Goal: Task Accomplishment & Management: Complete application form

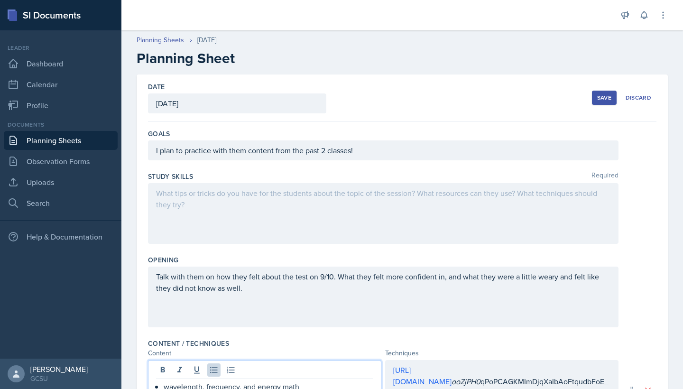
scroll to position [123, 0]
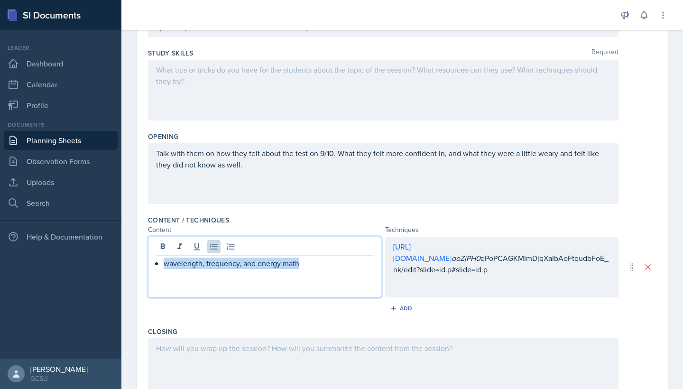
drag, startPoint x: 163, startPoint y: 262, endPoint x: 329, endPoint y: 260, distance: 166.4
click at [329, 260] on div "wavelength, frequency, and energy math" at bounding box center [264, 262] width 217 height 11
copy p "wavelength, frequency, and energy math"
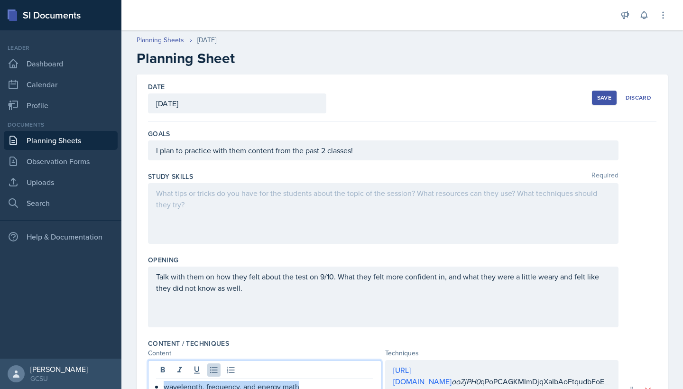
scroll to position [0, 0]
click at [601, 95] on div "Save" at bounding box center [604, 98] width 14 height 8
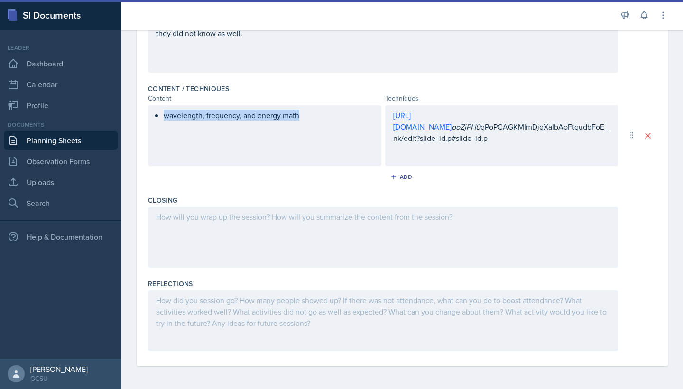
scroll to position [255, 0]
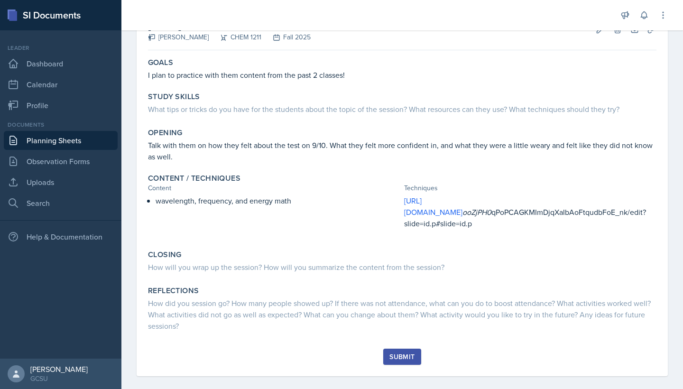
scroll to position [64, 0]
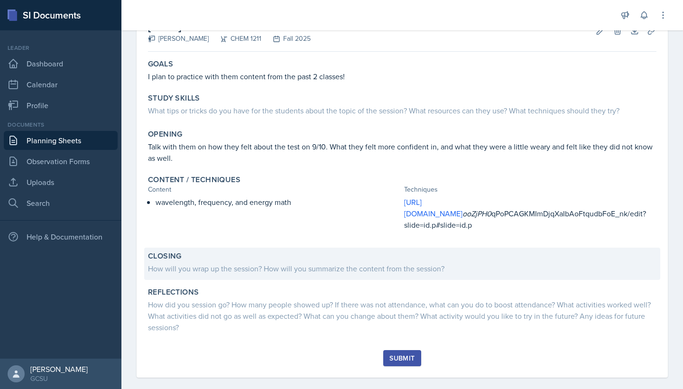
click at [327, 251] on div "Closing" at bounding box center [402, 255] width 508 height 9
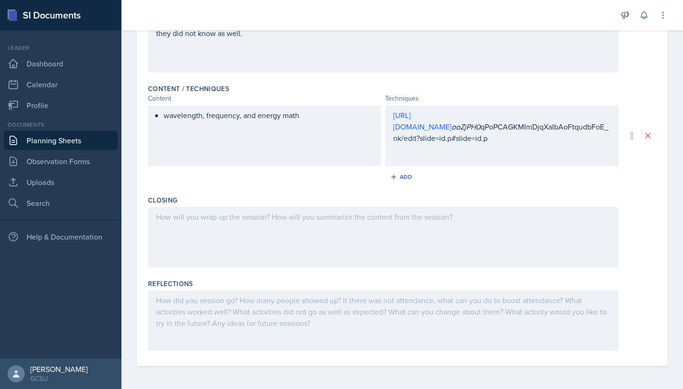
click at [235, 232] on div at bounding box center [383, 237] width 470 height 61
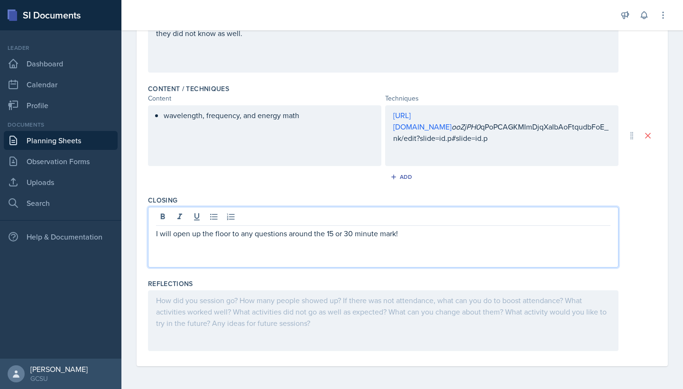
click at [226, 309] on div at bounding box center [383, 320] width 470 height 61
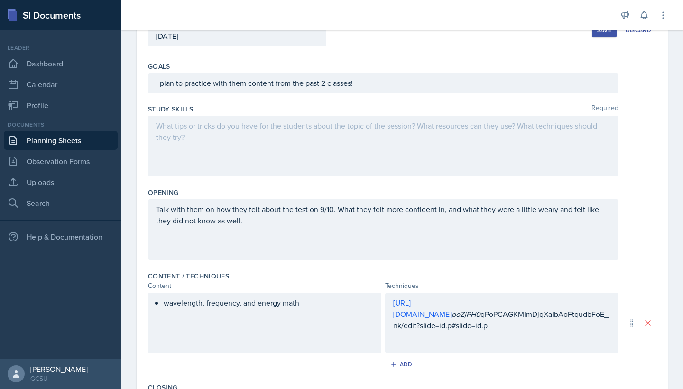
scroll to position [59, 0]
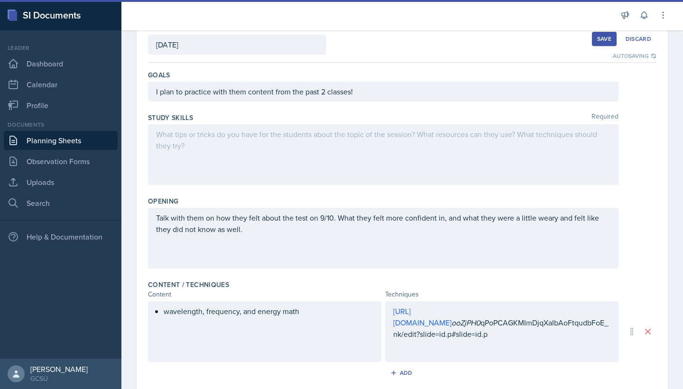
click at [310, 150] on div at bounding box center [383, 154] width 470 height 61
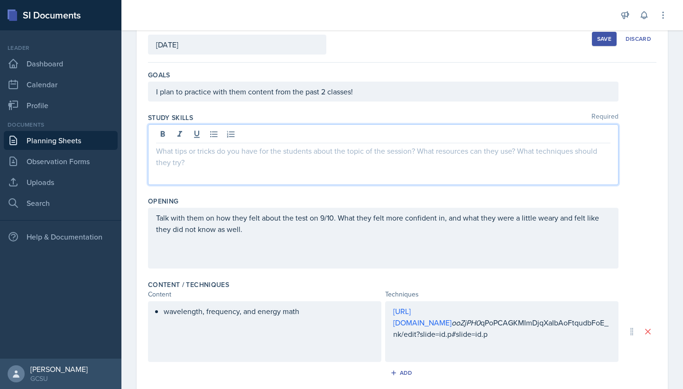
click at [594, 40] on button "Save" at bounding box center [604, 39] width 25 height 14
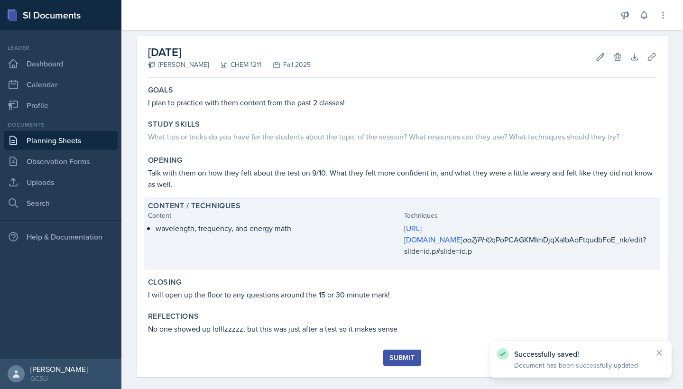
scroll to position [38, 0]
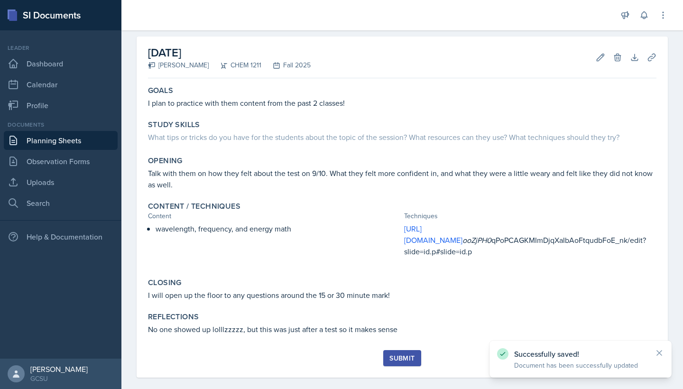
click at [406, 354] on div "Submit" at bounding box center [401, 358] width 25 height 8
click at [116, 146] on link "Planning Sheets" at bounding box center [61, 140] width 114 height 19
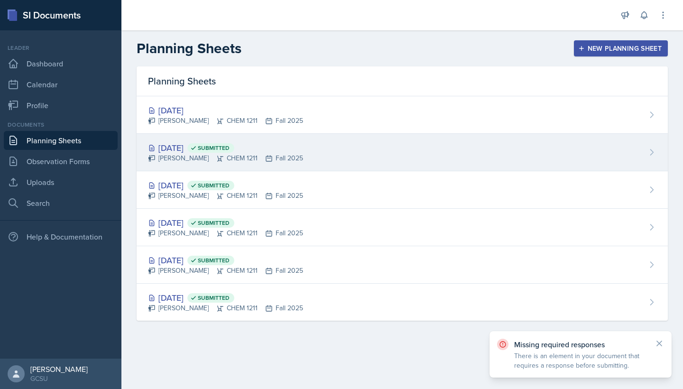
click at [192, 147] on div "Sep 8th, 2025 Submitted" at bounding box center [225, 147] width 155 height 13
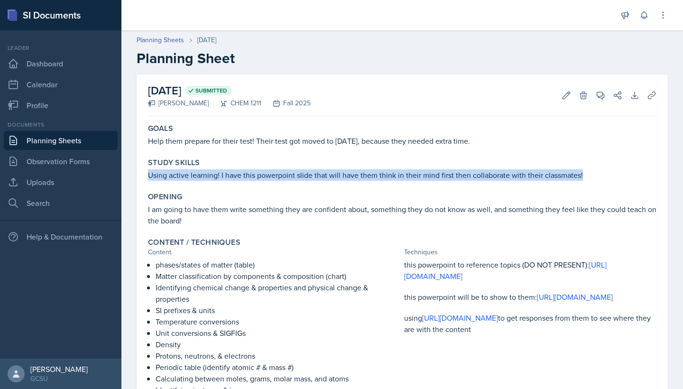
drag, startPoint x: 146, startPoint y: 175, endPoint x: 594, endPoint y: 176, distance: 448.5
click at [594, 176] on div "Study Skills Using active learning! I have this powerpoint slide that will have…" at bounding box center [402, 169] width 516 height 30
copy p "Using active learning! I have this powerpoint slide that will have them think i…"
click at [107, 135] on link "Planning Sheets" at bounding box center [61, 140] width 114 height 19
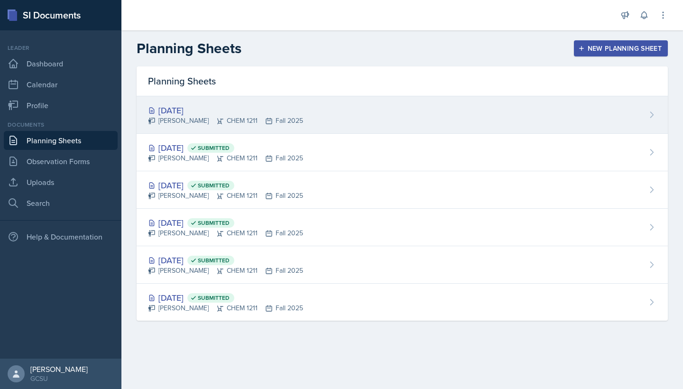
click at [323, 99] on div "Sep 11th, 2025 Amanda Truong CHEM 1211 Fall 2025" at bounding box center [402, 114] width 531 height 37
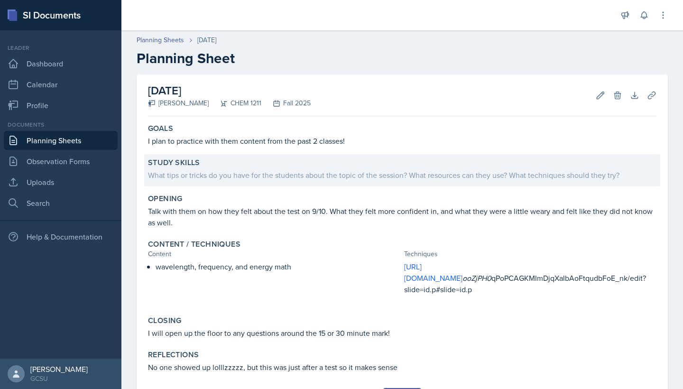
click at [557, 179] on div "What tips or tricks do you have for the students about the topic of the session…" at bounding box center [402, 174] width 508 height 11
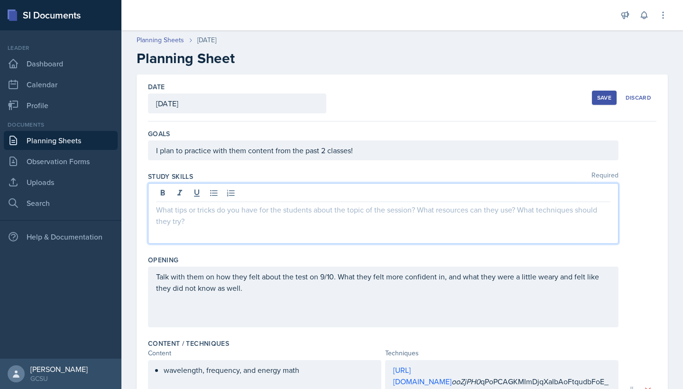
click at [374, 198] on div at bounding box center [383, 213] width 470 height 61
click at [602, 105] on div "Save Discard" at bounding box center [624, 98] width 64 height 22
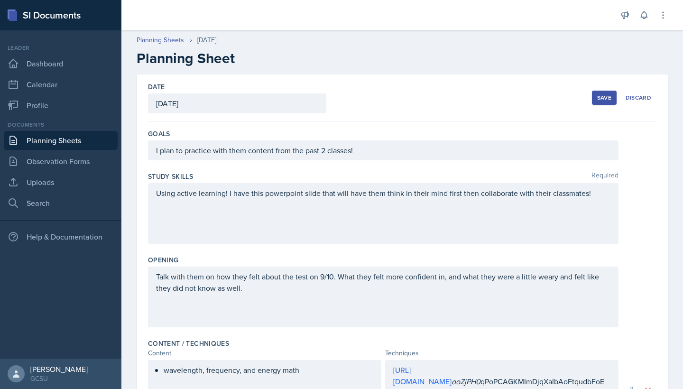
click at [601, 105] on div "Save Discard" at bounding box center [624, 98] width 64 height 22
click at [602, 98] on div "Save" at bounding box center [604, 98] width 14 height 8
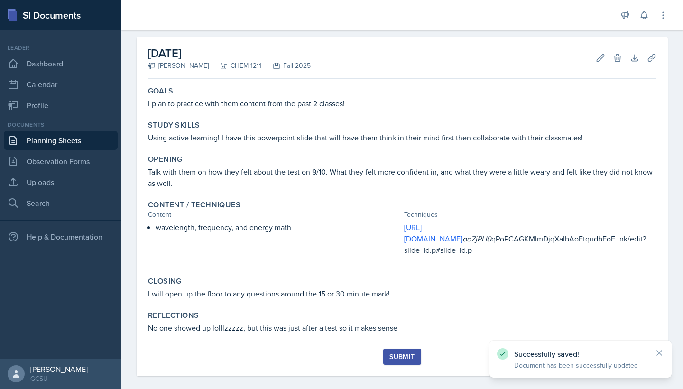
scroll to position [36, 0]
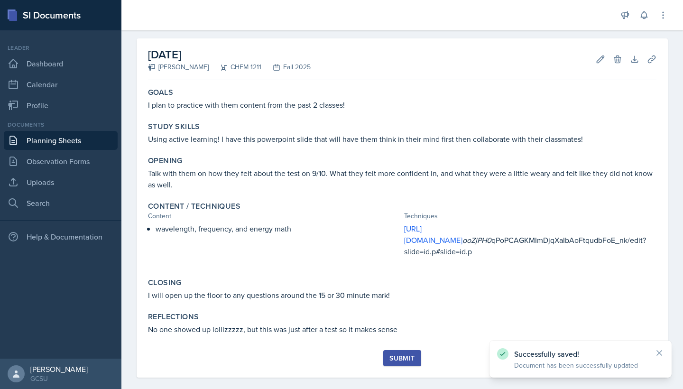
click at [396, 352] on button "Submit" at bounding box center [401, 358] width 37 height 16
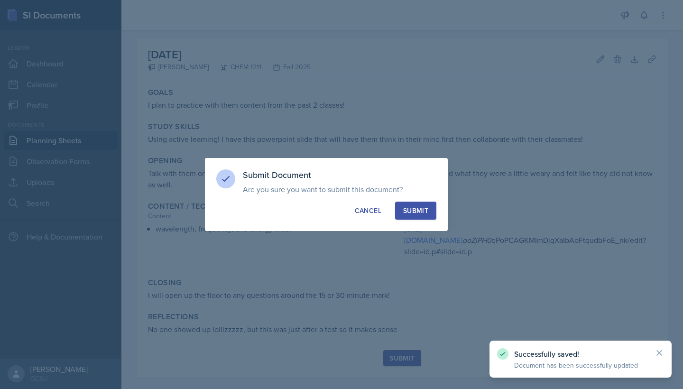
click at [425, 211] on div "Submit" at bounding box center [415, 210] width 25 height 9
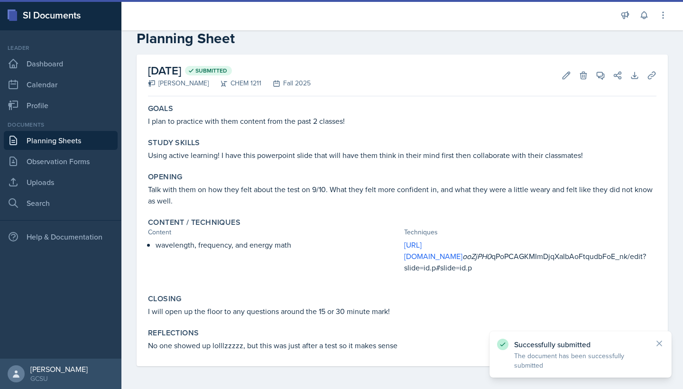
scroll to position [9, 0]
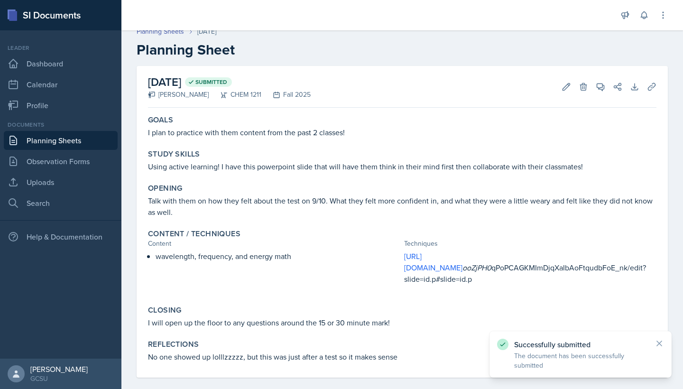
click at [54, 142] on link "Planning Sheets" at bounding box center [61, 140] width 114 height 19
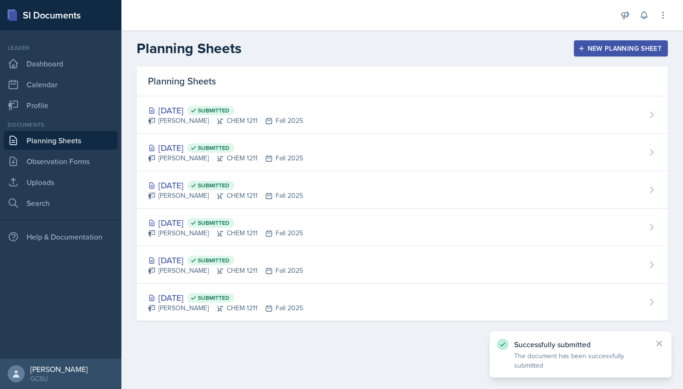
click at [611, 45] on div "New Planning Sheet" at bounding box center [621, 49] width 82 height 8
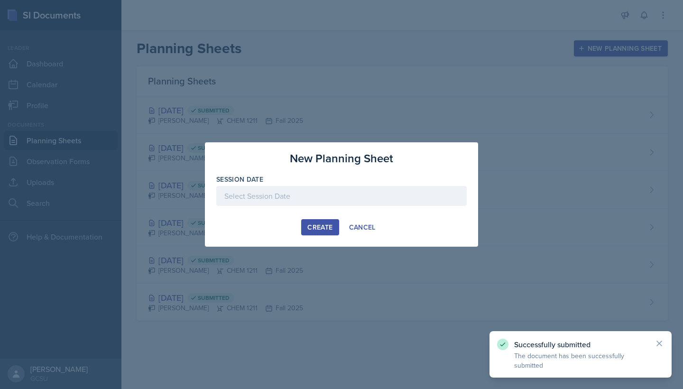
click at [320, 190] on div at bounding box center [341, 196] width 250 height 20
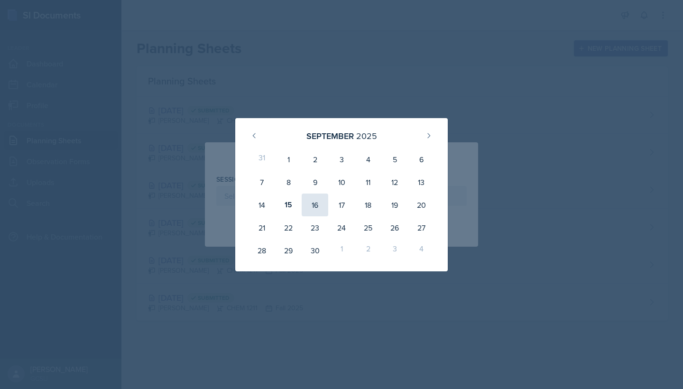
click at [316, 206] on div "16" at bounding box center [315, 204] width 27 height 23
type input "September 16th, 2025"
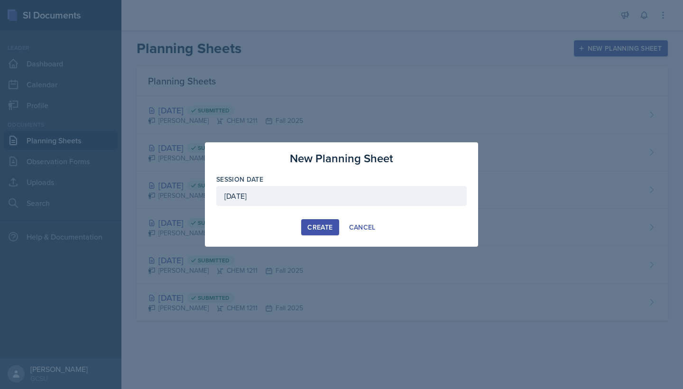
click at [323, 229] on div "Create" at bounding box center [319, 227] width 25 height 8
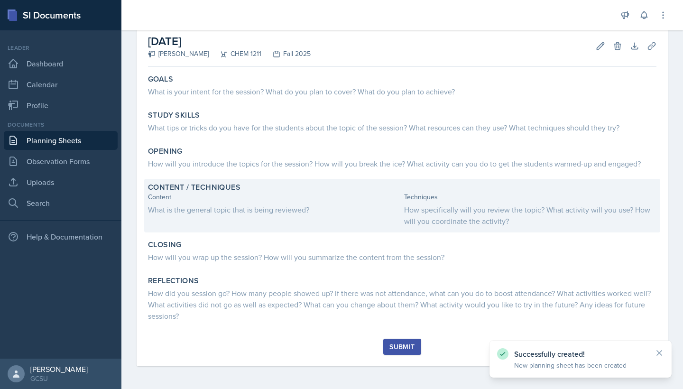
click at [248, 206] on div "What is the general topic that is being reviewed?" at bounding box center [274, 209] width 252 height 11
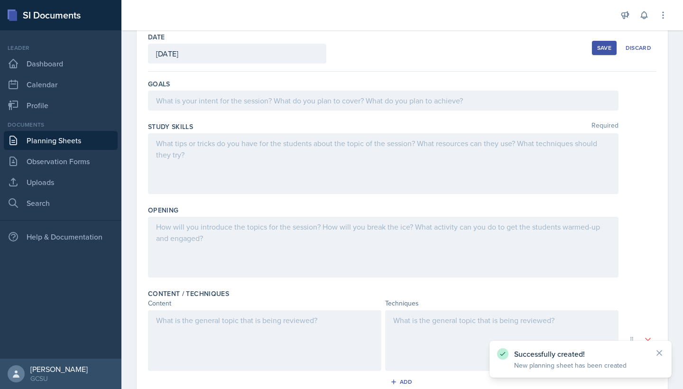
scroll to position [49, 0]
click at [184, 314] on div at bounding box center [264, 341] width 233 height 61
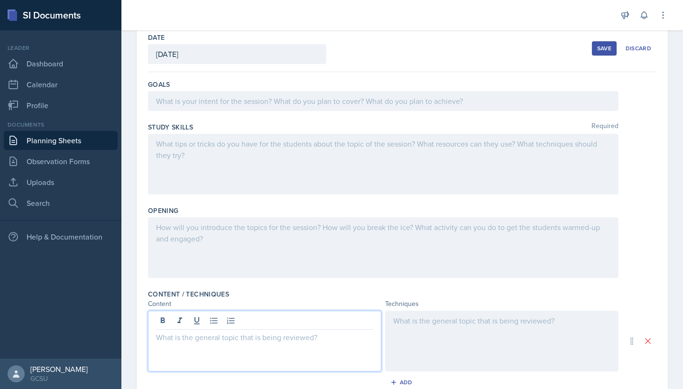
click at [274, 152] on div at bounding box center [383, 164] width 470 height 61
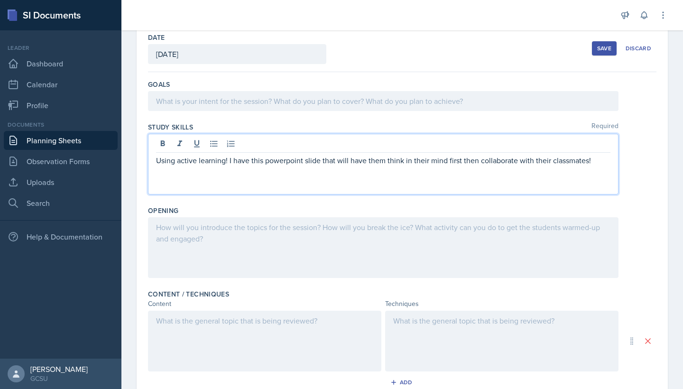
click at [301, 270] on div at bounding box center [383, 247] width 470 height 61
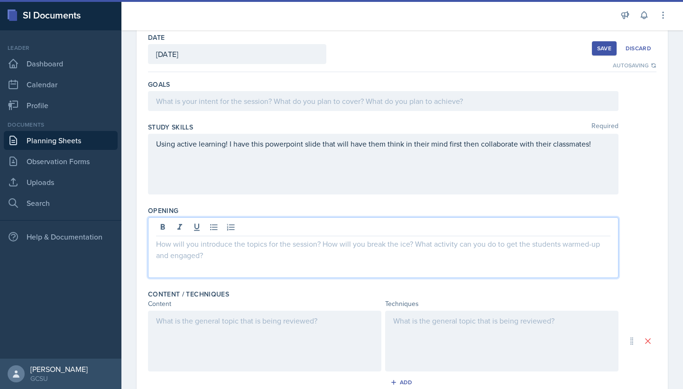
click at [605, 44] on button "Save" at bounding box center [604, 48] width 25 height 14
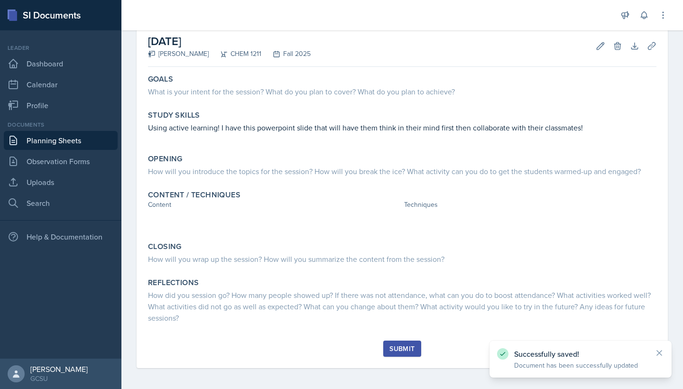
click at [102, 141] on link "Planning Sheets" at bounding box center [61, 140] width 114 height 19
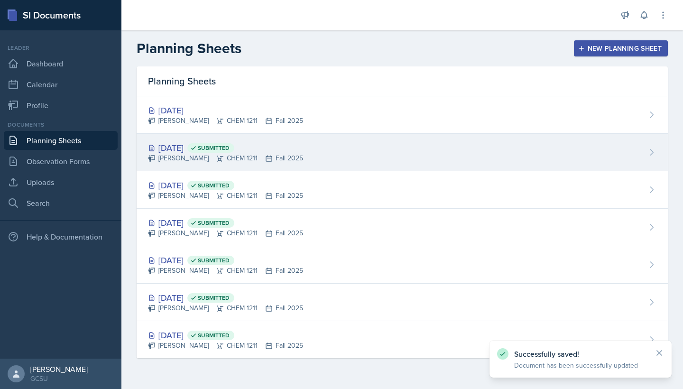
click at [181, 146] on div "Sep 11th, 2025 Submitted" at bounding box center [225, 147] width 155 height 13
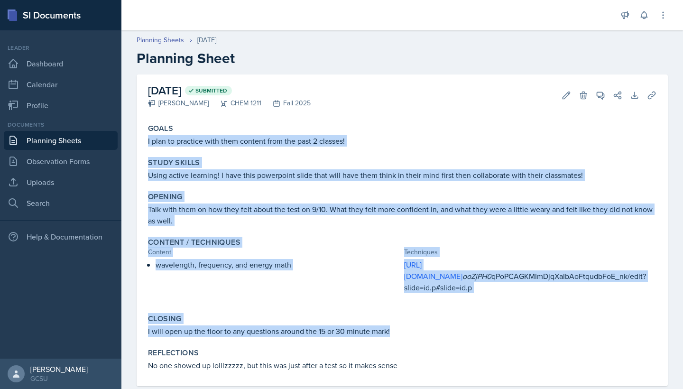
drag, startPoint x: 146, startPoint y: 141, endPoint x: 364, endPoint y: 324, distance: 283.9
click at [364, 324] on div "Goals I plan to practice with them content from the past 2 classes! Study Skill…" at bounding box center [402, 253] width 508 height 266
copy div "I plan to practice with them content from the past 2 classes! Study Skills Usin…"
click at [84, 146] on link "Planning Sheets" at bounding box center [61, 140] width 114 height 19
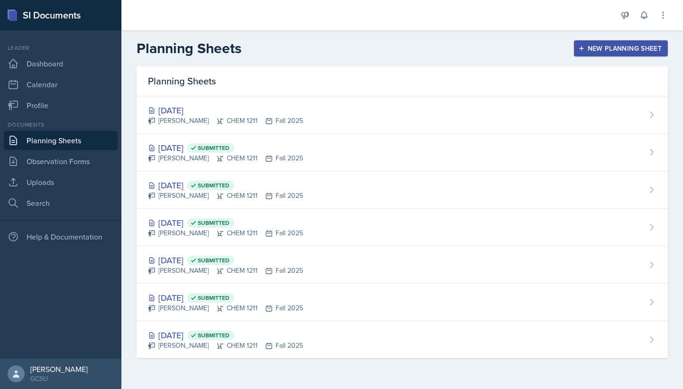
click at [433, 95] on div "Planning Sheets" at bounding box center [402, 81] width 531 height 30
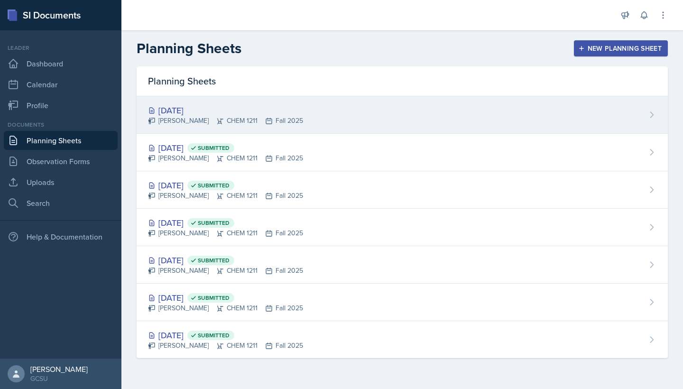
click at [419, 108] on div "Sep 16th, 2025 Amanda Truong CHEM 1211 Fall 2025" at bounding box center [402, 114] width 531 height 37
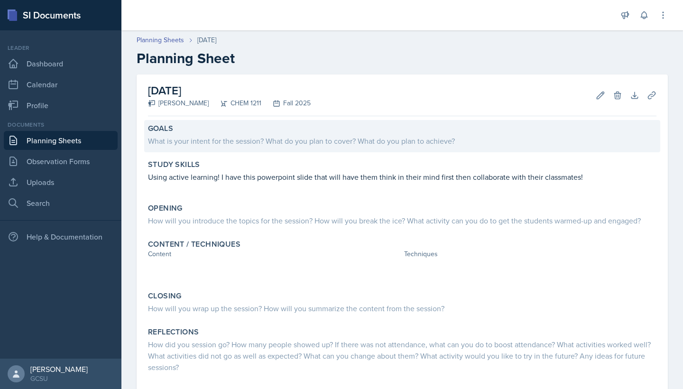
click at [266, 140] on div "What is your intent for the session? What do you plan to cover? What do you pla…" at bounding box center [402, 140] width 508 height 11
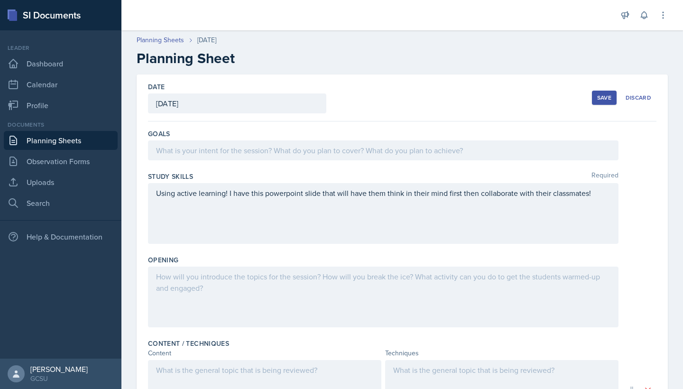
click at [231, 161] on div "Goals" at bounding box center [402, 146] width 508 height 43
click at [202, 277] on div at bounding box center [383, 296] width 470 height 61
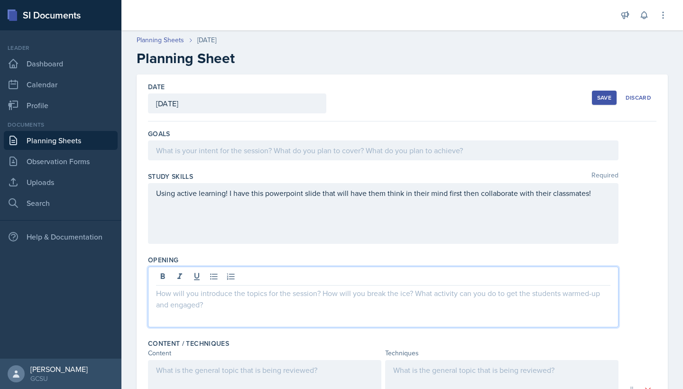
paste div
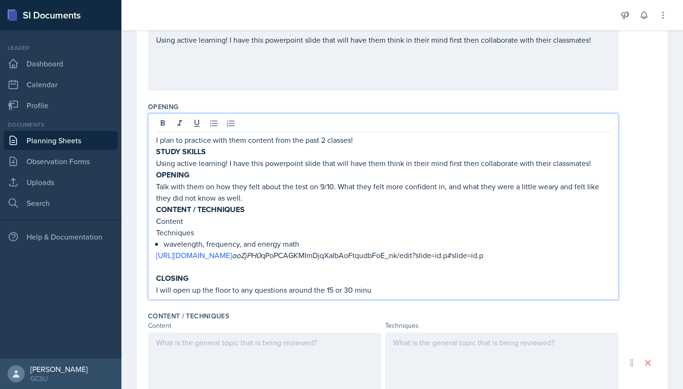
scroll to position [155, 0]
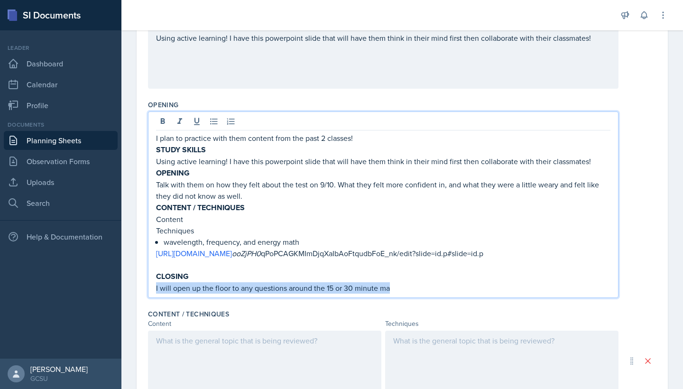
copy p "I will open up the floor to any questions around the 15 or 30 minute ma"
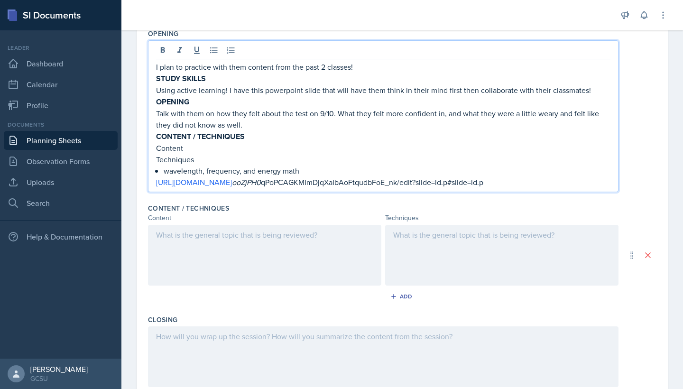
scroll to position [304, 0]
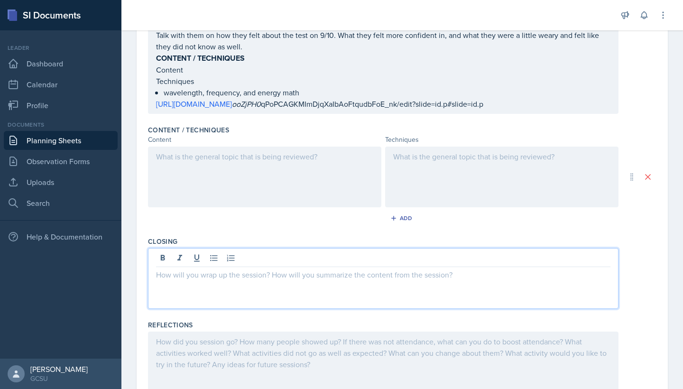
click at [323, 260] on div at bounding box center [383, 278] width 470 height 61
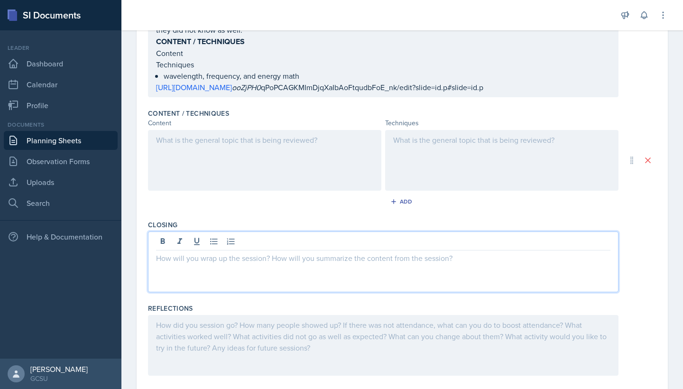
paste div
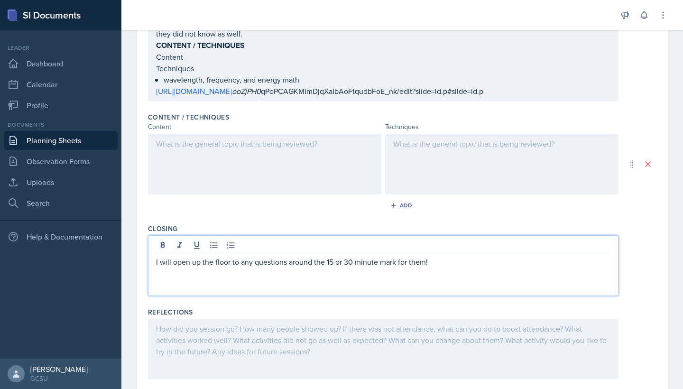
scroll to position [290, 0]
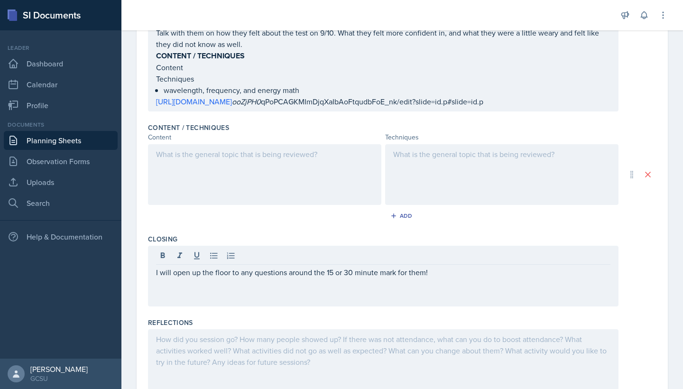
drag, startPoint x: 153, startPoint y: 101, endPoint x: 518, endPoint y: 99, distance: 365.0
click at [518, 99] on div "I plan to practice with them content from the past 2 classes! STUDY SKILLS Usin…" at bounding box center [383, 43] width 470 height 135
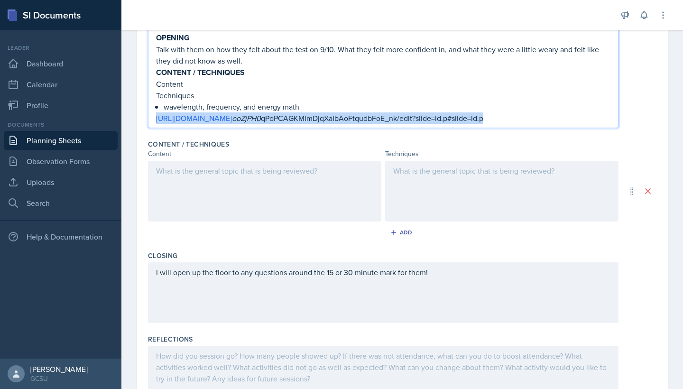
drag, startPoint x: 561, startPoint y: 119, endPoint x: 139, endPoint y: 114, distance: 421.9
click at [139, 114] on div "Date September 16th, 2025 September 2025 31 1 2 3 4 5 6 7 8 9 10 11 12 13 14 15…" at bounding box center [402, 102] width 531 height 637
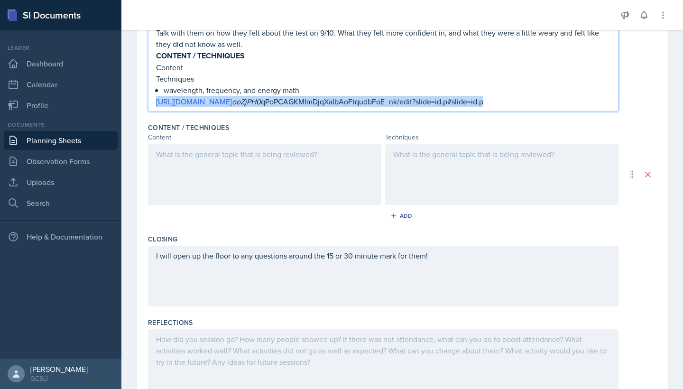
copy p "https://docs.google.com/presentation/d/1LF ooZjPH0 qPoPCAGKMImDjqXaIbAoFtqudbFo…"
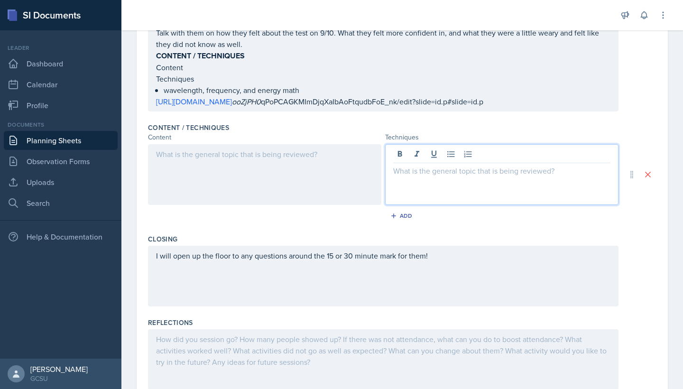
click at [450, 158] on div at bounding box center [501, 174] width 233 height 61
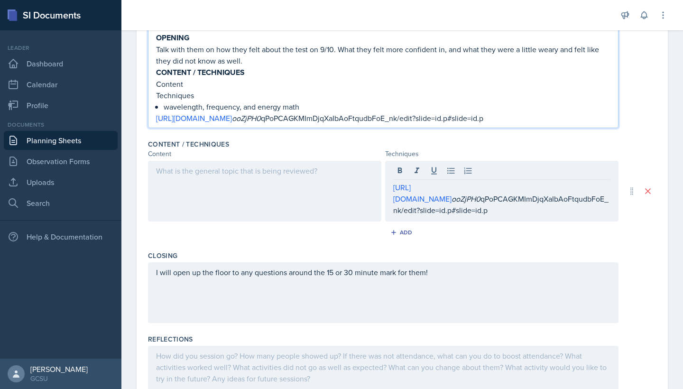
click at [302, 86] on div "I plan to practice with them content from the past 2 classes! STUDY SKILLS Usin…" at bounding box center [383, 60] width 454 height 127
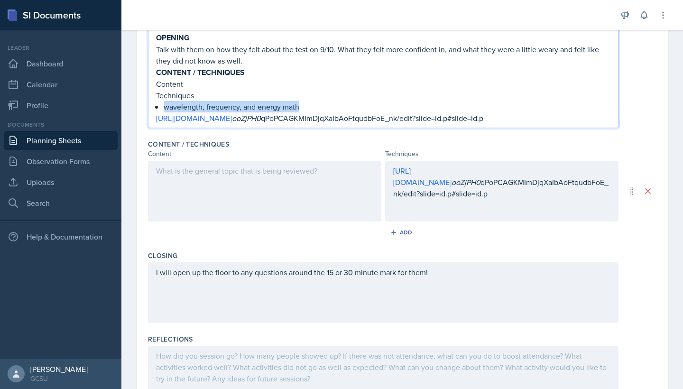
drag, startPoint x: 307, startPoint y: 107, endPoint x: 146, endPoint y: 108, distance: 161.2
click at [146, 108] on div "Date September 16th, 2025 September 2025 31 1 2 3 4 5 6 7 8 9 10 11 12 13 14 15…" at bounding box center [402, 102] width 531 height 637
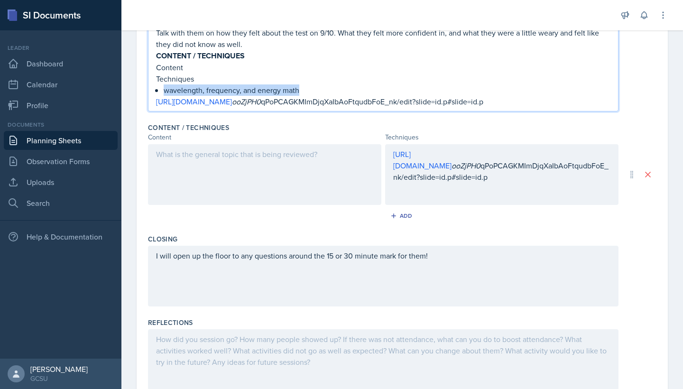
copy p "wavelength, frequency, and energy math"
click at [211, 175] on div at bounding box center [264, 174] width 233 height 61
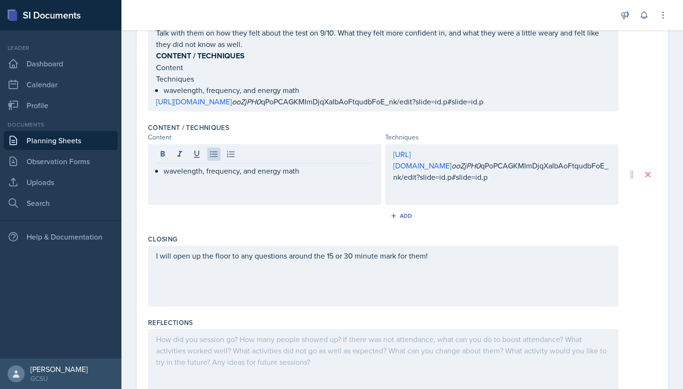
drag, startPoint x: 153, startPoint y: 60, endPoint x: 464, endPoint y: 98, distance: 313.3
click at [464, 98] on div "I plan to practice with them content from the past 2 classes! STUDY SKILLS Usin…" at bounding box center [383, 43] width 470 height 135
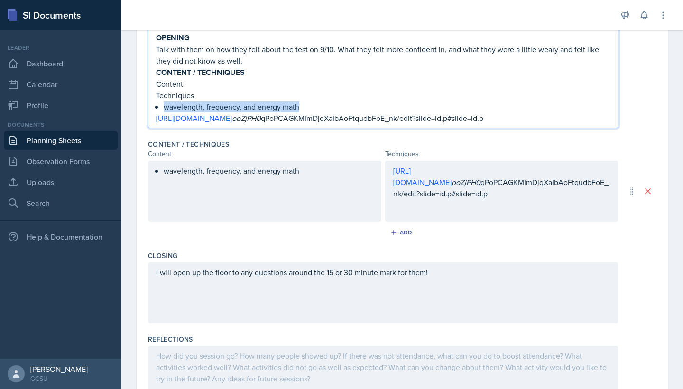
drag, startPoint x: 464, startPoint y: 98, endPoint x: 515, endPoint y: 98, distance: 51.2
click at [474, 98] on p "Techniques" at bounding box center [383, 95] width 454 height 11
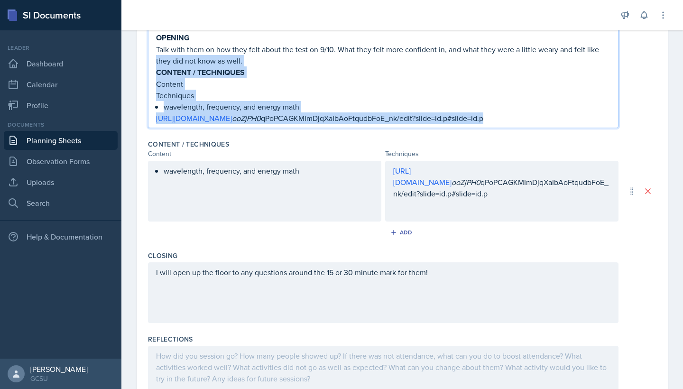
drag, startPoint x: 560, startPoint y: 117, endPoint x: 129, endPoint y: 65, distance: 434.1
click at [129, 65] on div "Date September 16th, 2025 September 2025 31 1 2 3 4 5 6 7 8 9 10 11 12 13 14 15…" at bounding box center [401, 114] width 561 height 660
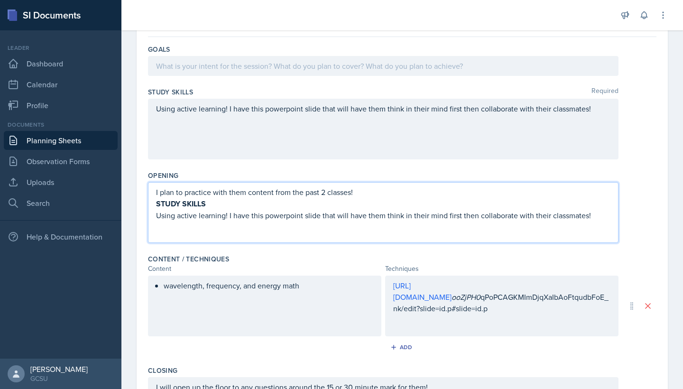
scroll to position [76, 0]
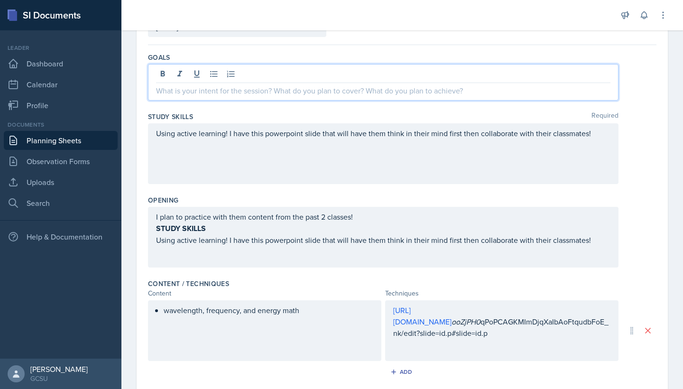
click at [251, 69] on div at bounding box center [383, 82] width 470 height 37
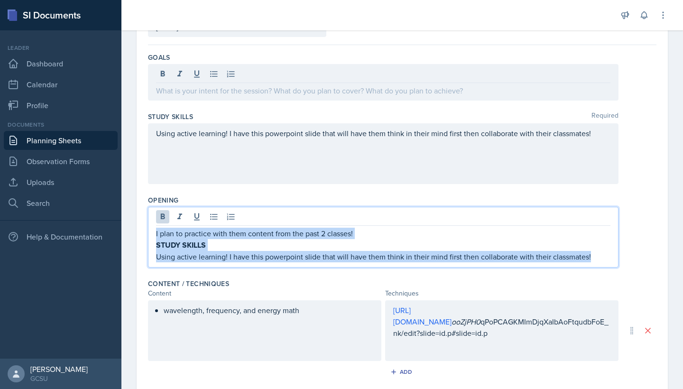
drag, startPoint x: 156, startPoint y: 217, endPoint x: 592, endPoint y: 257, distance: 437.5
click at [592, 257] on div "I plan to practice with them content from the past 2 classes! STUDY SKILLS Usin…" at bounding box center [383, 245] width 454 height 35
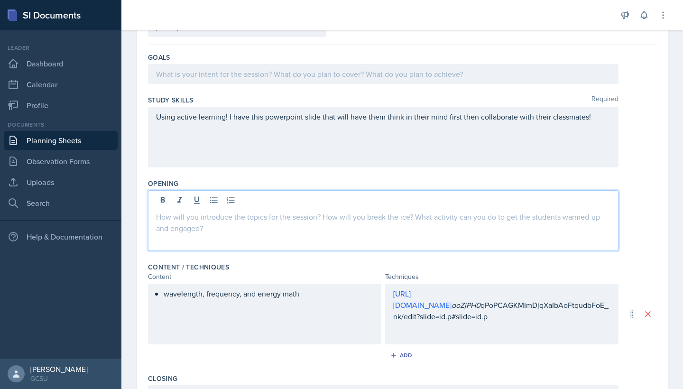
click at [349, 302] on div "wavelength, frequency, and energy math" at bounding box center [264, 313] width 233 height 61
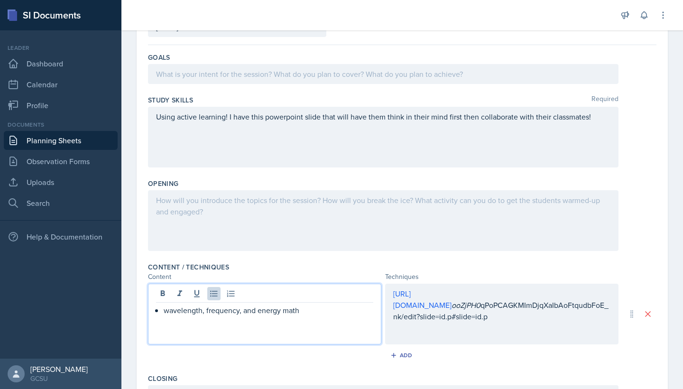
click at [259, 201] on div at bounding box center [383, 220] width 470 height 61
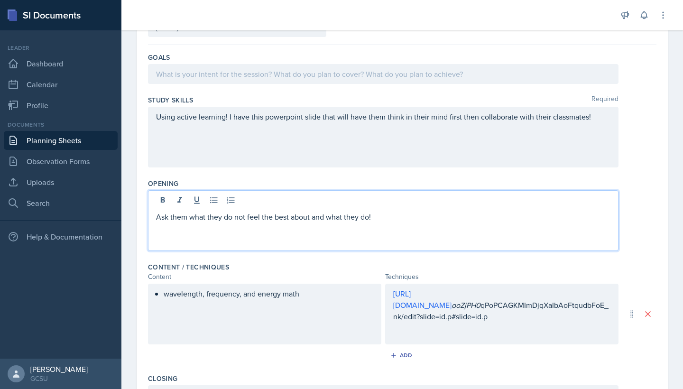
click at [370, 77] on div at bounding box center [383, 74] width 470 height 20
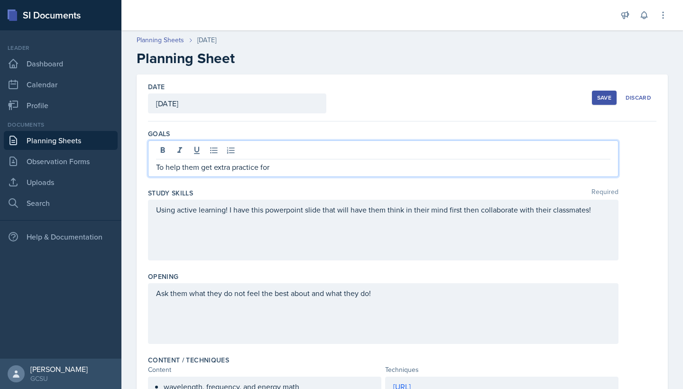
scroll to position [0, 0]
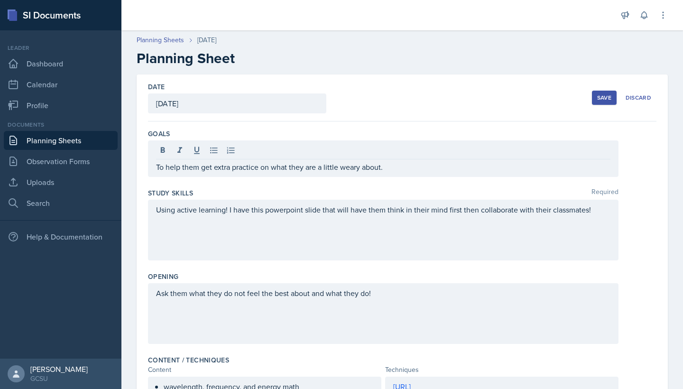
click at [602, 93] on button "Save" at bounding box center [604, 98] width 25 height 14
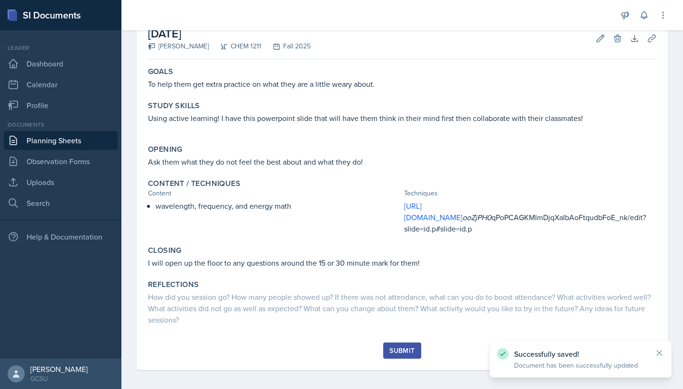
click at [402, 347] on div "Submit" at bounding box center [401, 351] width 25 height 8
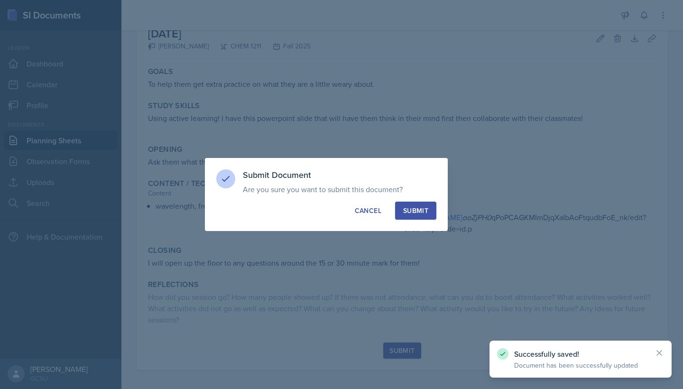
click at [425, 215] on button "Submit" at bounding box center [415, 210] width 41 height 18
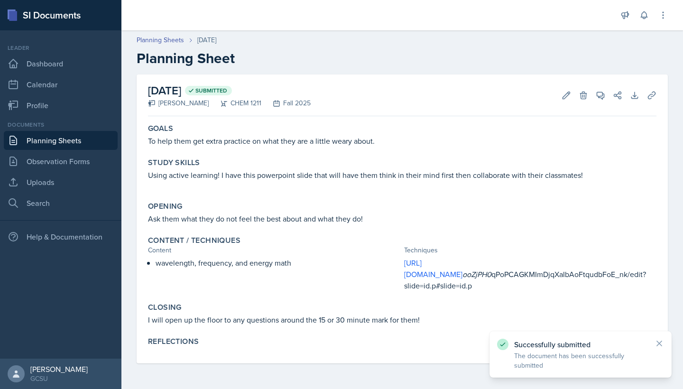
click at [94, 136] on link "Planning Sheets" at bounding box center [61, 140] width 114 height 19
